Goal: Find specific page/section: Find specific page/section

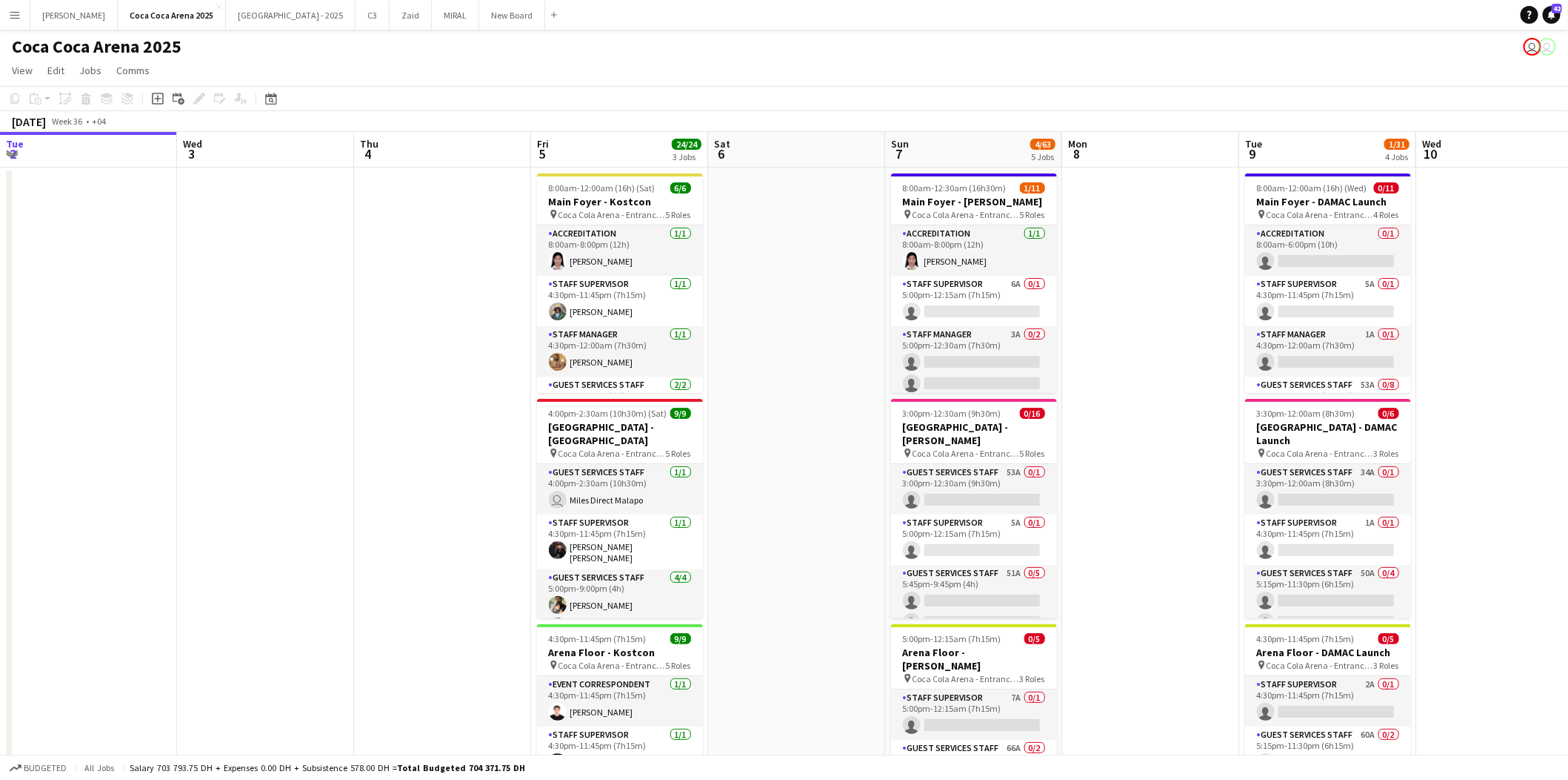
scroll to position [0, 604]
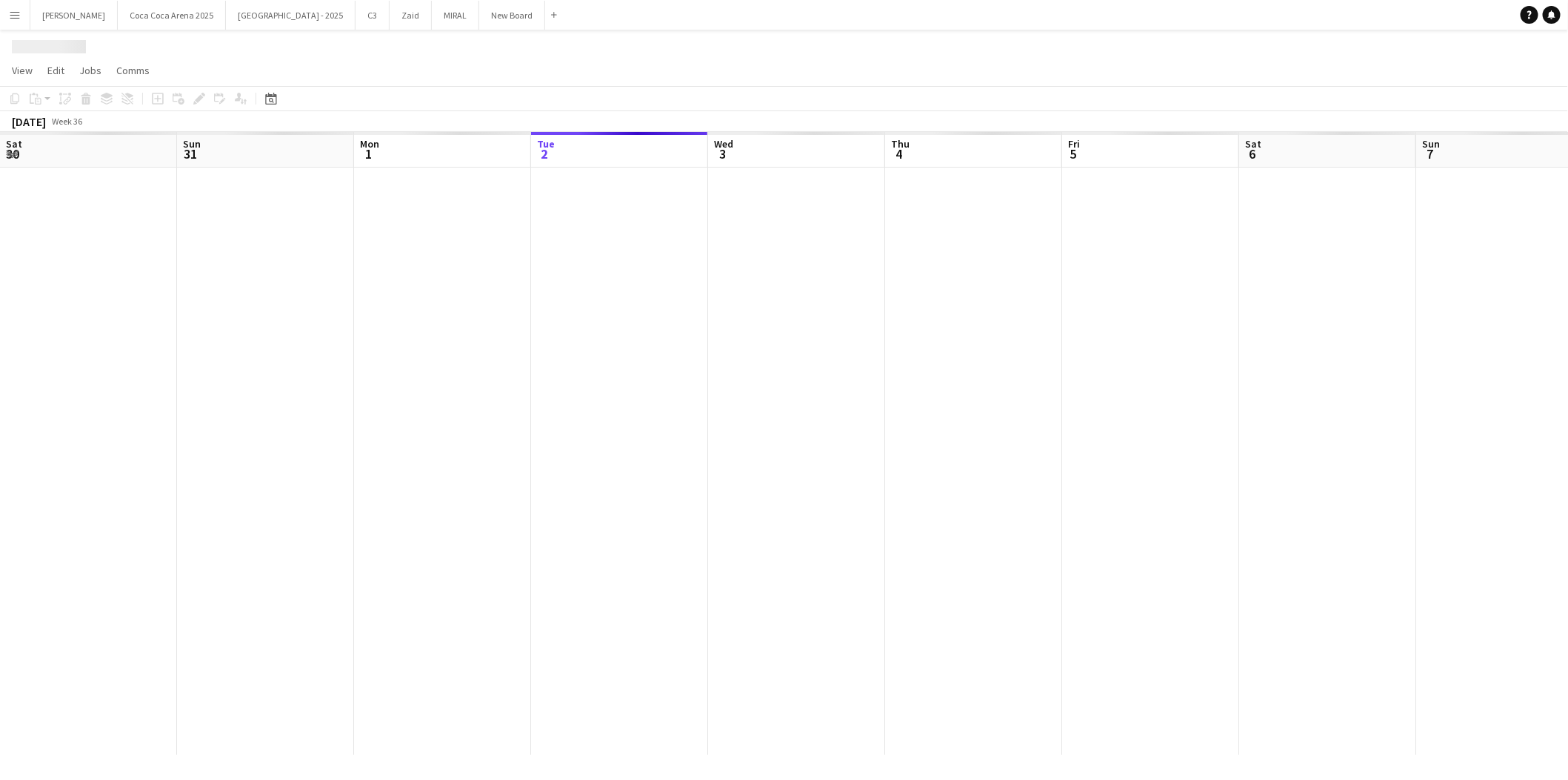
scroll to position [0, 354]
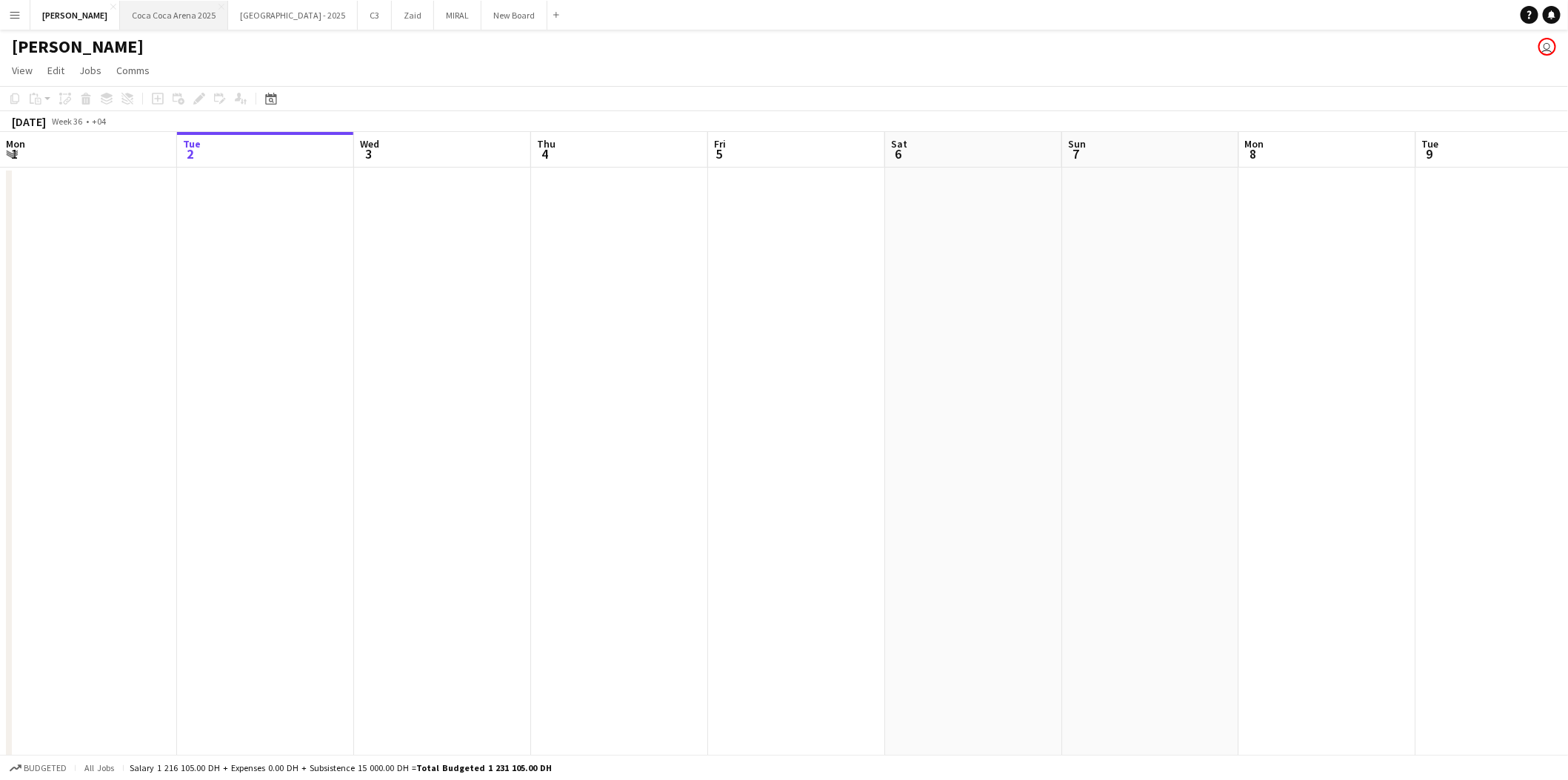
click at [125, 12] on button "Coca Coca Arena 2025 Close" at bounding box center [174, 15] width 108 height 29
